Goal: Transaction & Acquisition: Purchase product/service

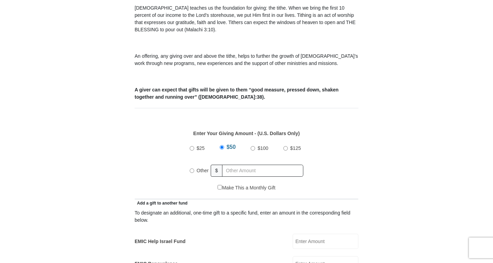
scroll to position [215, 0]
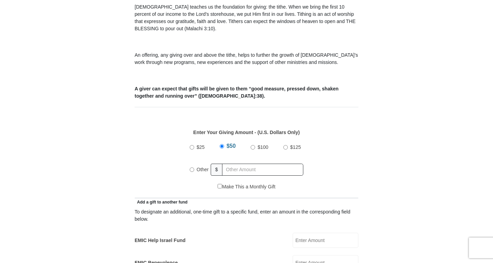
click at [192, 168] on input "Other" at bounding box center [192, 170] width 4 height 4
radio input "true"
type input "550"
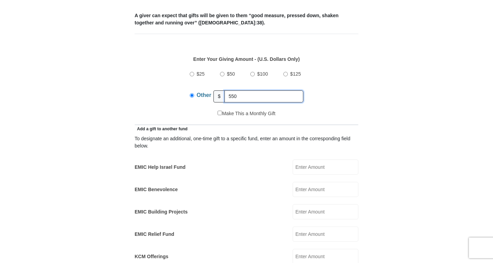
scroll to position [289, 0]
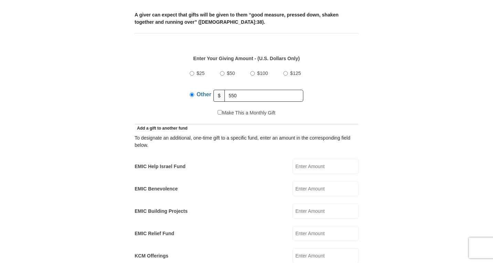
click at [306, 159] on input "EMIC Help Israel Fund" at bounding box center [325, 166] width 66 height 15
type input "50"
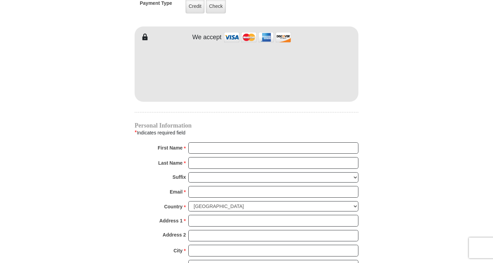
scroll to position [591, 0]
click at [197, 142] on input "First Name *" at bounding box center [273, 148] width 170 height 12
type input "Lal"
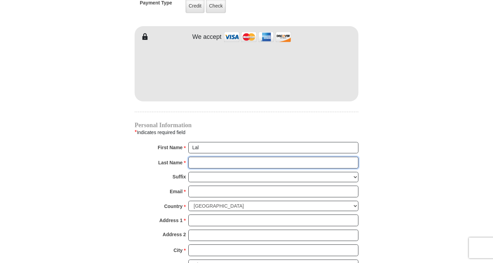
click at [197, 158] on input "Last Name *" at bounding box center [273, 163] width 170 height 12
type input "Kandathil"
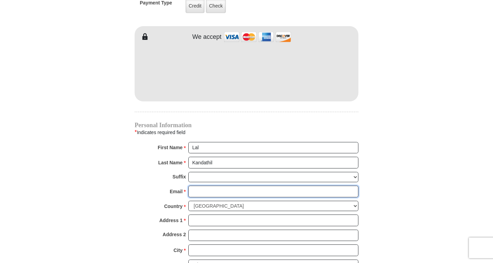
click at [201, 186] on input "Email *" at bounding box center [273, 192] width 170 height 12
type input "[EMAIL_ADDRESS][DOMAIN_NAME]"
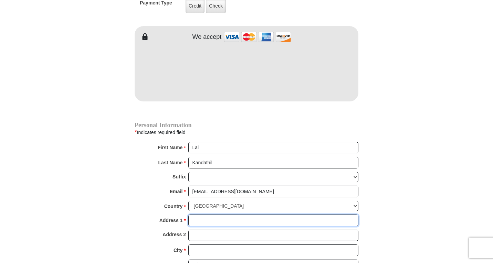
type input "[STREET_ADDRESS]"
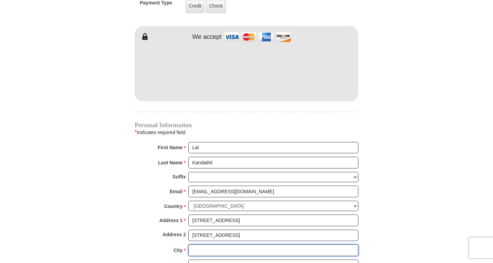
type input "[GEOGRAPHIC_DATA]"
select select "[GEOGRAPHIC_DATA]"
type input "76180"
type input "8177890933"
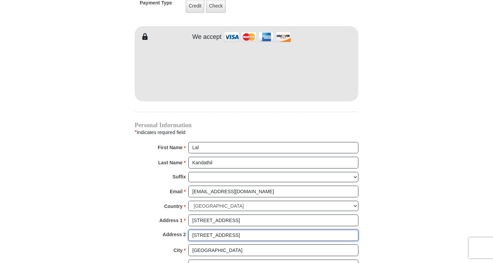
click at [238, 230] on input "[STREET_ADDRESS]" at bounding box center [273, 236] width 170 height 12
type input "5"
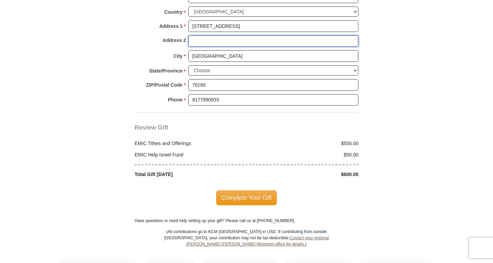
scroll to position [788, 0]
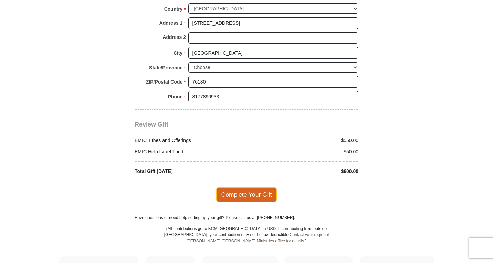
click at [256, 187] on span "Complete Your Gift" at bounding box center [246, 194] width 61 height 14
